Goal: Find specific page/section: Find specific page/section

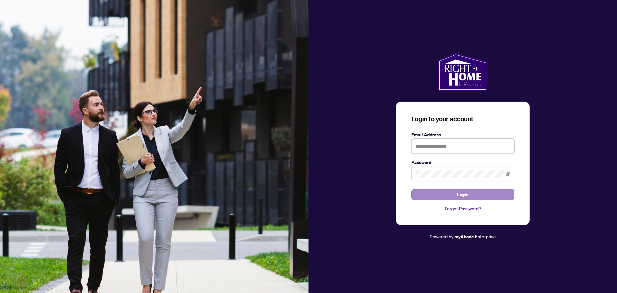
type input "**********"
click at [443, 196] on button "Login" at bounding box center [463, 194] width 103 height 11
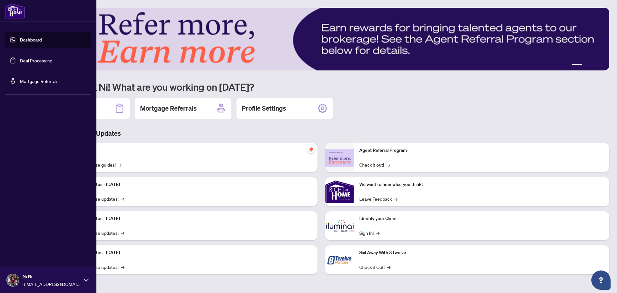
click at [30, 59] on link "Deal Processing" at bounding box center [36, 61] width 32 height 6
